Goal: Task Accomplishment & Management: Use online tool/utility

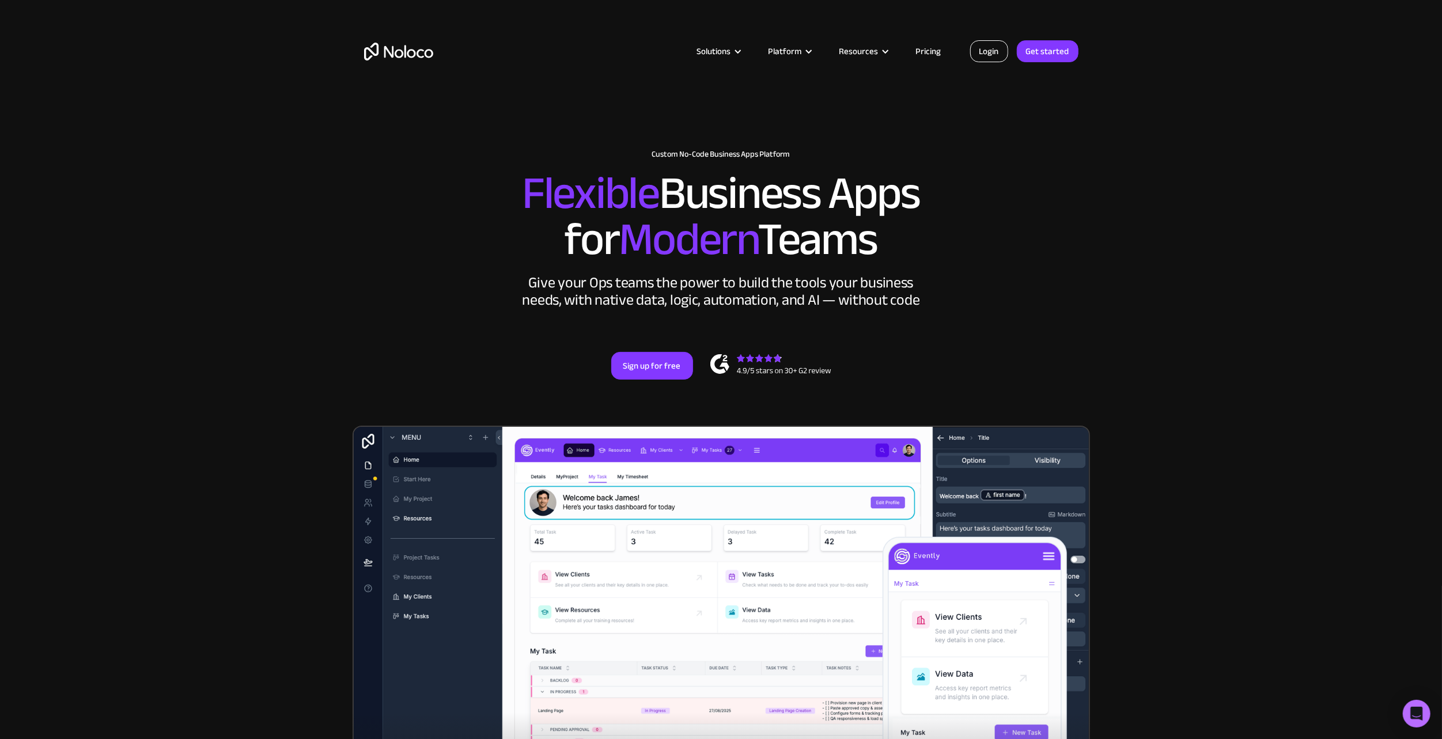
click at [1004, 50] on link "Login" at bounding box center [989, 51] width 38 height 22
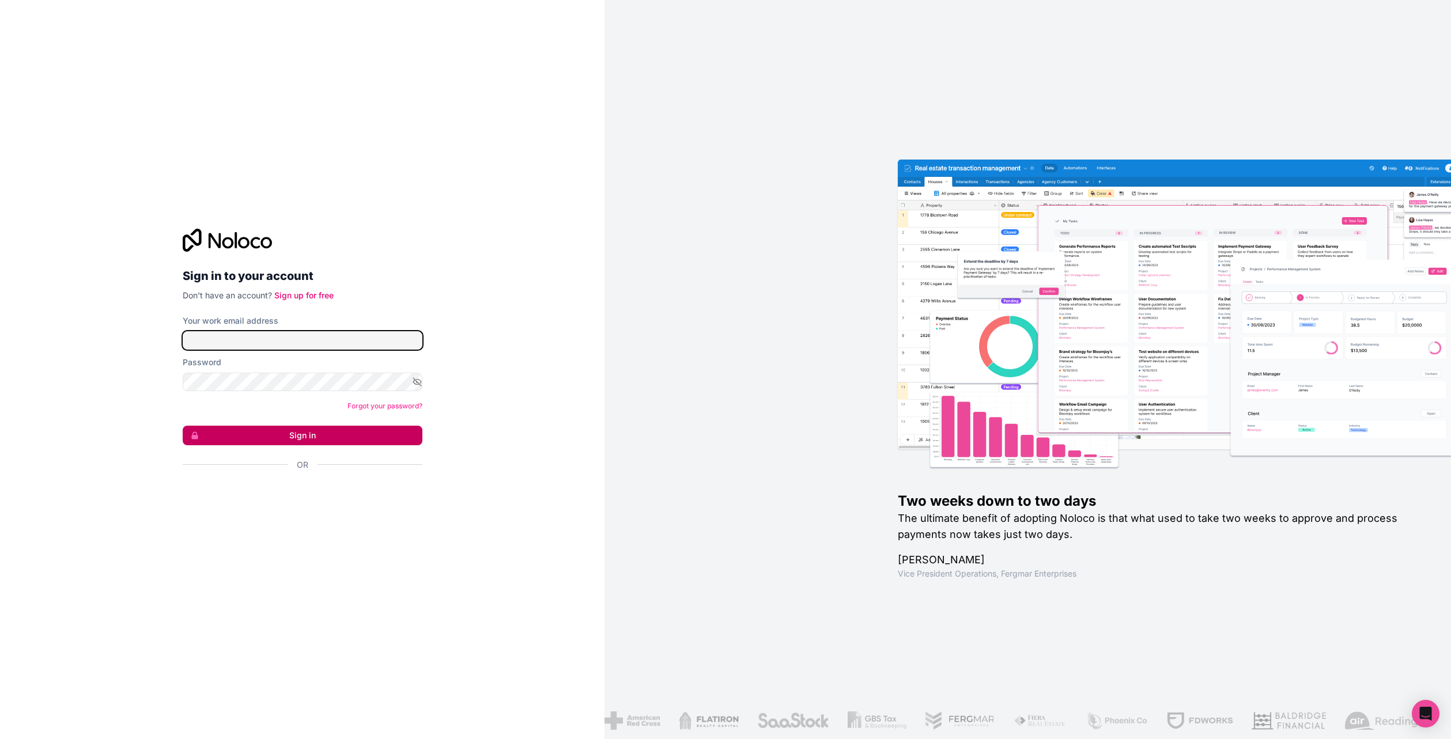
type input "[PERSON_NAME][EMAIL_ADDRESS][DOMAIN_NAME]"
click at [294, 429] on button "Sign in" at bounding box center [303, 436] width 240 height 20
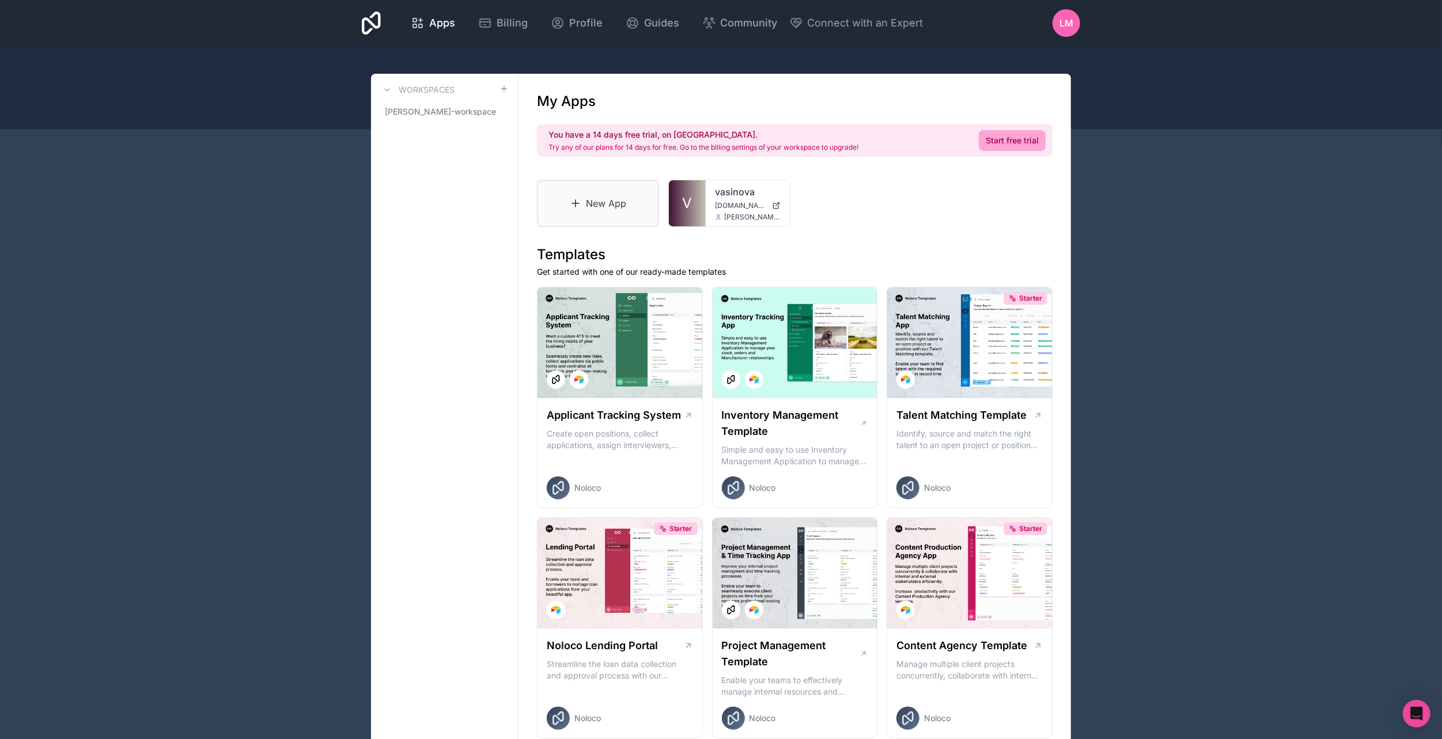
click at [654, 209] on link "New App" at bounding box center [598, 203] width 122 height 47
click at [724, 203] on span "[DOMAIN_NAME]" at bounding box center [741, 205] width 52 height 9
